Goal: Task Accomplishment & Management: Use online tool/utility

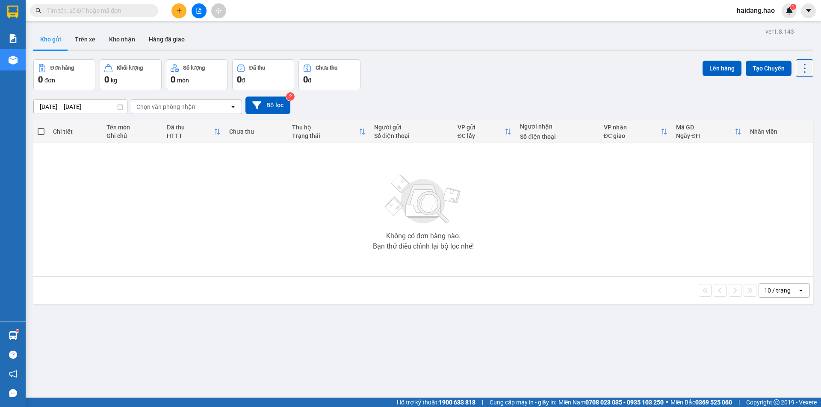
click at [179, 12] on icon "plus" at bounding box center [179, 11] width 6 height 6
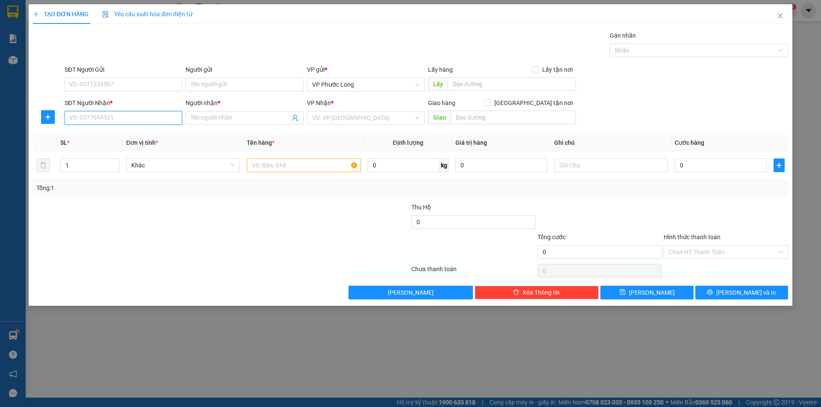
click at [132, 119] on input "SĐT Người Nhận *" at bounding box center [124, 118] width 118 height 14
click at [139, 137] on div "0966898016 - [PERSON_NAME]" at bounding box center [123, 134] width 107 height 9
type input "0966898016"
type input "HOÀNG YẾN"
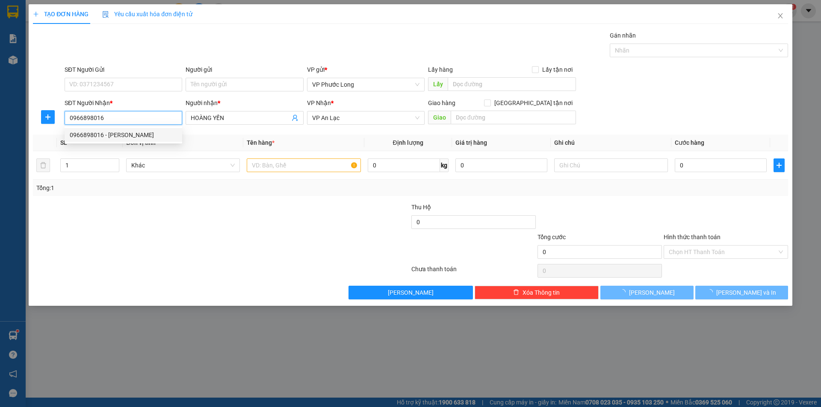
type input "80.000"
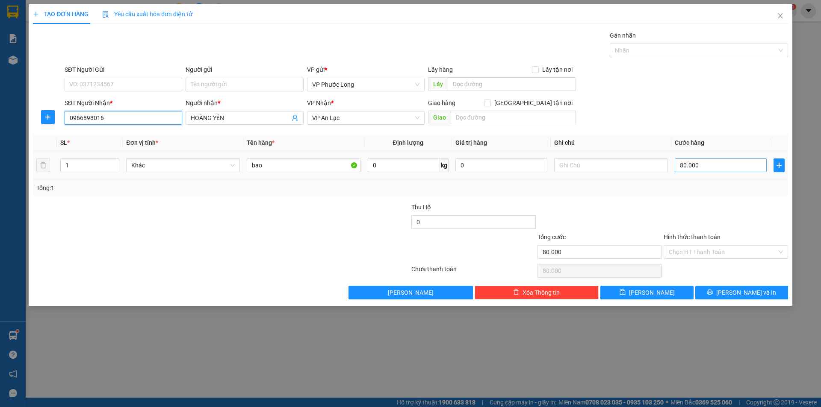
type input "0966898016"
click at [713, 167] on input "80.000" at bounding box center [720, 166] width 92 height 14
type input "0"
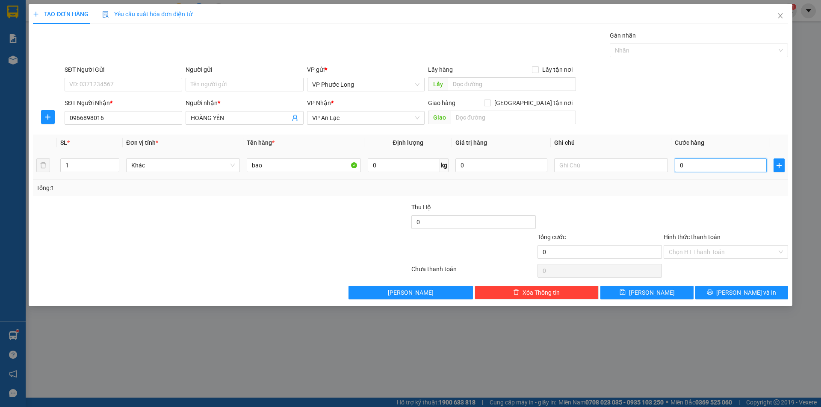
type input "6"
type input "060"
type input "60"
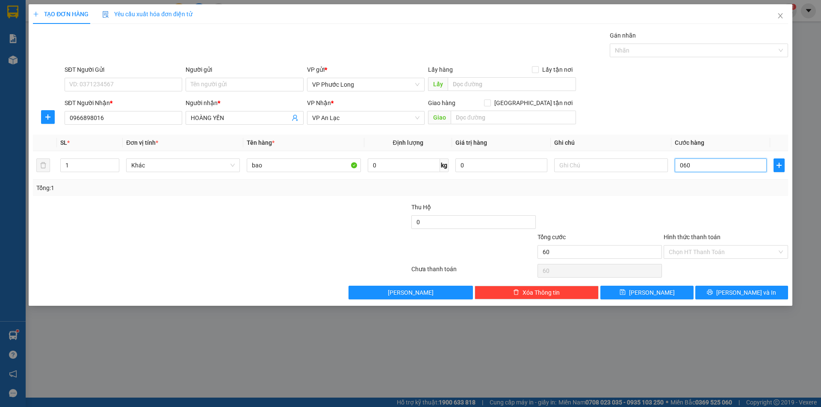
type input "060"
type input "60.000"
click at [733, 199] on div "Transit Pickup Surcharge Ids Transit Deliver Surcharge Ids Transit Deliver Surc…" at bounding box center [410, 165] width 755 height 269
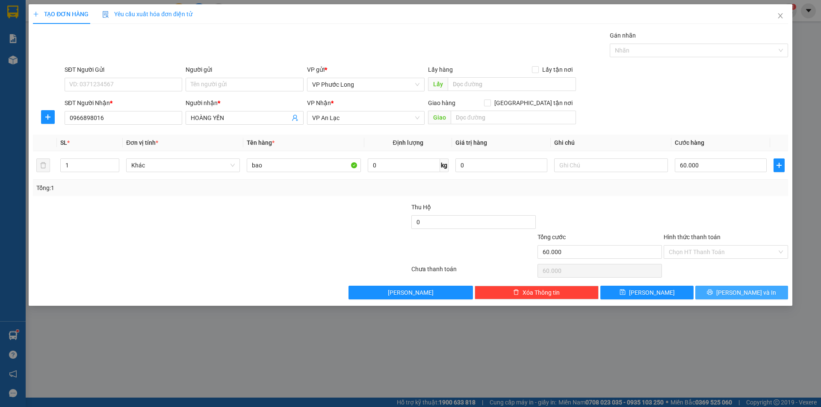
click at [736, 296] on span "[PERSON_NAME] và In" at bounding box center [746, 292] width 60 height 9
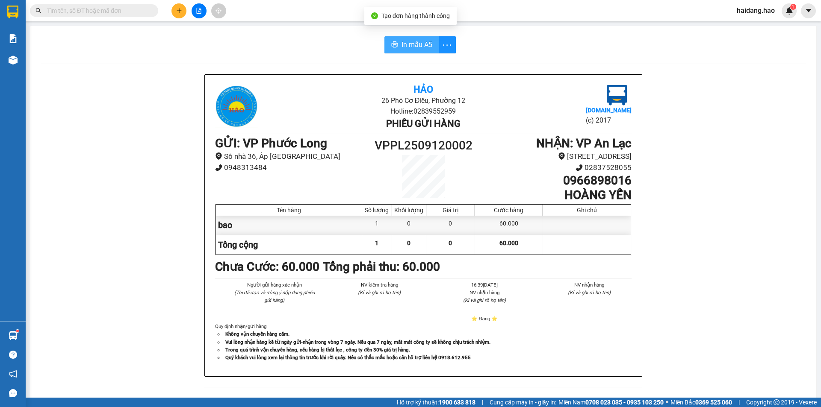
drag, startPoint x: 411, startPoint y: 41, endPoint x: 616, endPoint y: 18, distance: 206.8
click at [411, 42] on span "In mẫu A5" at bounding box center [416, 44] width 31 height 11
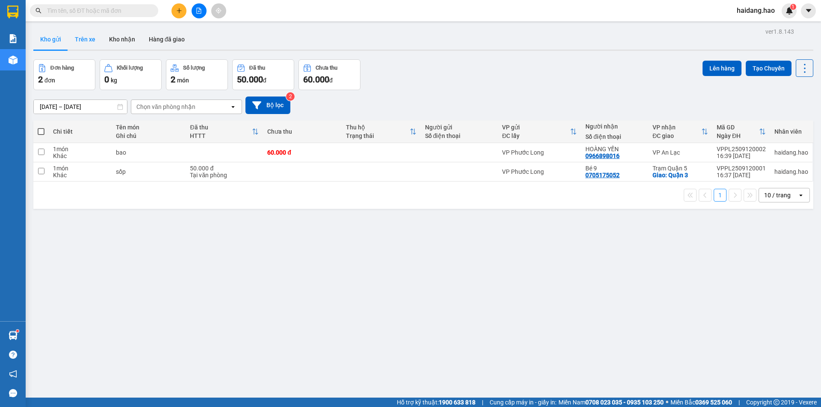
click at [89, 37] on button "Trên xe" at bounding box center [85, 39] width 34 height 21
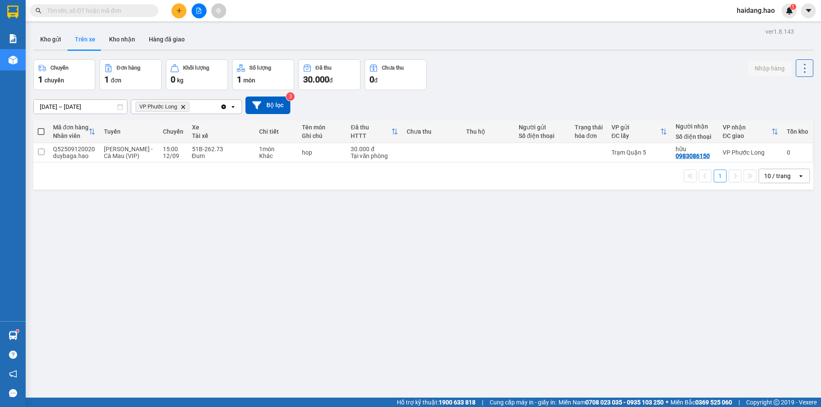
click at [164, 106] on span "VP Phước Long" at bounding box center [158, 106] width 38 height 7
click at [49, 39] on button "Kho gửi" at bounding box center [50, 39] width 35 height 21
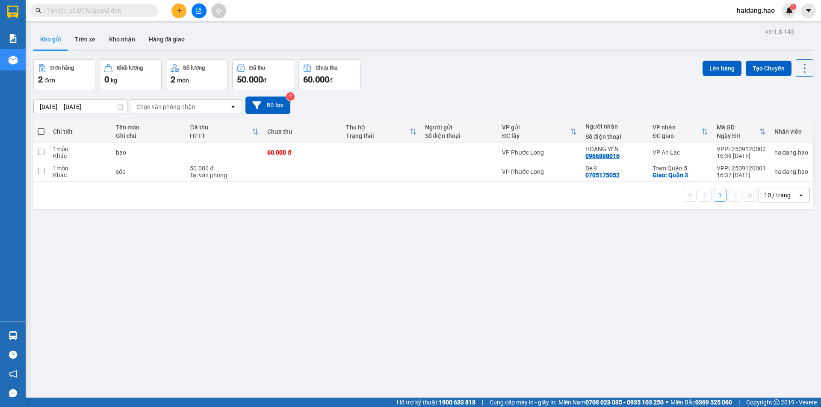
click at [614, 97] on div "10/09/2025 – 12/09/2025 Press the down arrow key to interact with the calendar …" at bounding box center [422, 106] width 779 height 18
click at [563, 90] on div "10/09/2025 – 12/09/2025 Press the down arrow key to interact with the calendar …" at bounding box center [422, 105] width 779 height 30
click at [587, 88] on div "Đơn hàng 2 đơn Khối lượng 0 kg Số lượng 2 món Đã thu 50.000 đ Chưa thu 60.000 đ…" at bounding box center [422, 74] width 779 height 31
drag, startPoint x: 586, startPoint y: 88, endPoint x: 552, endPoint y: 88, distance: 34.2
click at [585, 88] on div "Đơn hàng 2 đơn Khối lượng 0 kg Số lượng 2 món Đã thu 50.000 đ Chưa thu 60.000 đ…" at bounding box center [422, 74] width 779 height 31
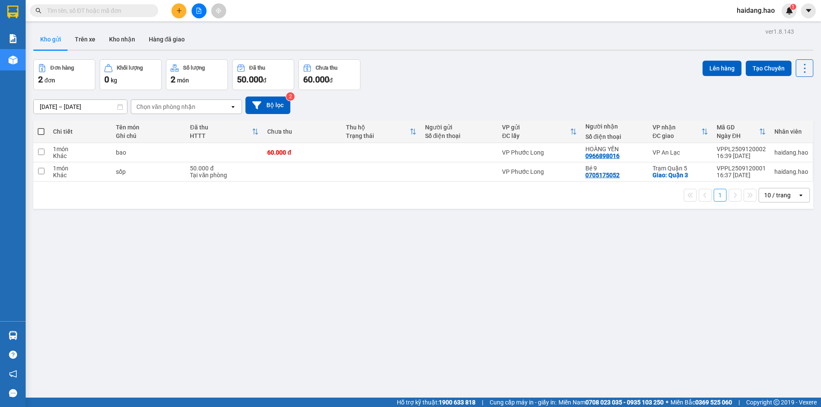
click at [402, 86] on div "Đơn hàng 2 đơn Khối lượng 0 kg Số lượng 2 món Đã thu 50.000 đ Chưa thu 60.000 đ…" at bounding box center [422, 74] width 779 height 31
click at [297, 106] on div "10/09/2025 – 12/09/2025 Press the down arrow key to interact with the calendar …" at bounding box center [422, 106] width 779 height 18
click at [490, 75] on div "Đơn hàng 2 đơn Khối lượng 0 kg Số lượng 2 món Đã thu 50.000 đ Chưa thu 60.000 đ…" at bounding box center [422, 74] width 779 height 31
drag, startPoint x: 604, startPoint y: 77, endPoint x: 721, endPoint y: 84, distance: 116.4
click at [605, 77] on div "Đơn hàng 2 đơn Khối lượng 0 kg Số lượng 2 món Đã thu 50.000 đ Chưa thu 60.000 đ…" at bounding box center [422, 74] width 779 height 31
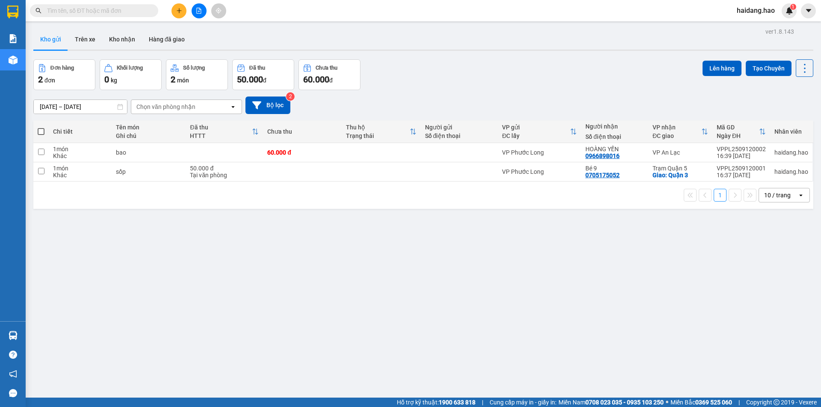
drag, startPoint x: 731, startPoint y: 85, endPoint x: 768, endPoint y: 93, distance: 38.1
click at [731, 85] on div "Lên hàng Tạo Chuyến" at bounding box center [757, 74] width 111 height 31
click at [779, 93] on div "10/09/2025 – 12/09/2025 Press the down arrow key to interact with the calendar …" at bounding box center [422, 105] width 779 height 30
click at [599, 92] on div "10/09/2025 – 12/09/2025 Press the down arrow key to interact with the calendar …" at bounding box center [422, 105] width 779 height 30
drag, startPoint x: 453, startPoint y: 102, endPoint x: 351, endPoint y: 109, distance: 101.5
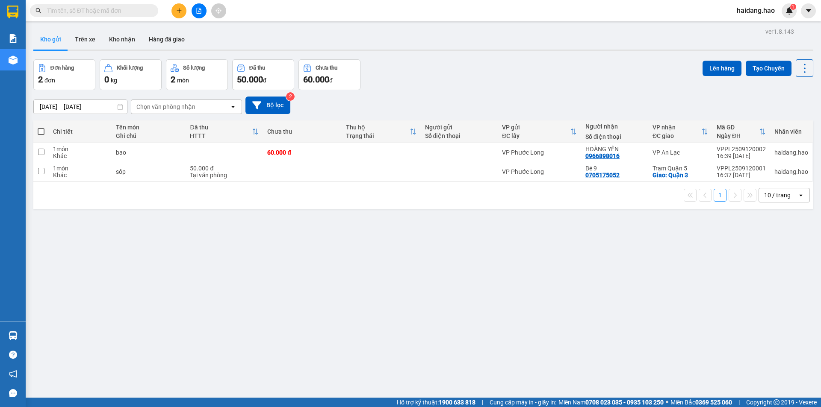
click at [421, 107] on div "10/09/2025 – 12/09/2025 Press the down arrow key to interact with the calendar …" at bounding box center [422, 106] width 779 height 18
